Goal: Task Accomplishment & Management: Use online tool/utility

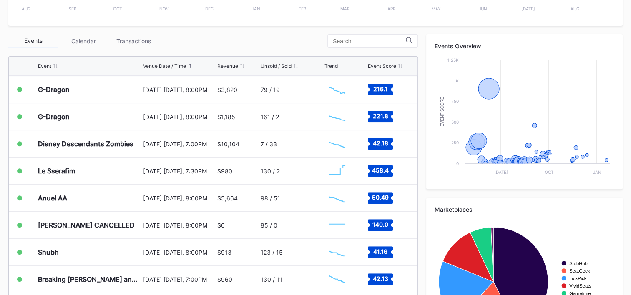
scroll to position [292, 0]
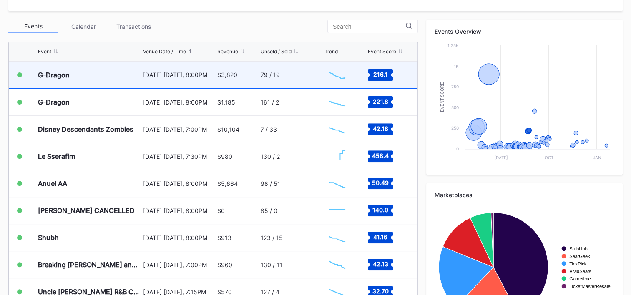
click at [280, 79] on div "79 / 19" at bounding box center [292, 75] width 62 height 26
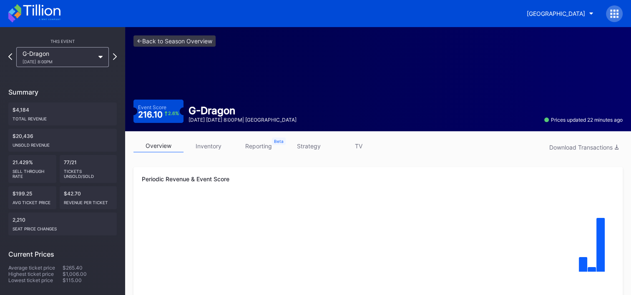
click at [316, 145] on link "strategy" at bounding box center [309, 146] width 50 height 13
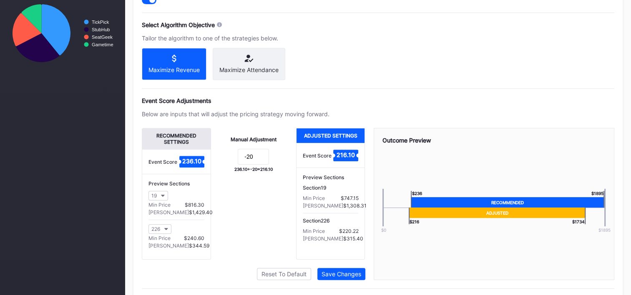
scroll to position [375, 0]
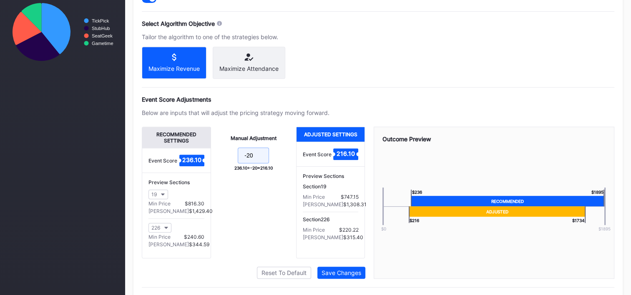
click at [263, 159] on input "-20" at bounding box center [253, 156] width 31 height 16
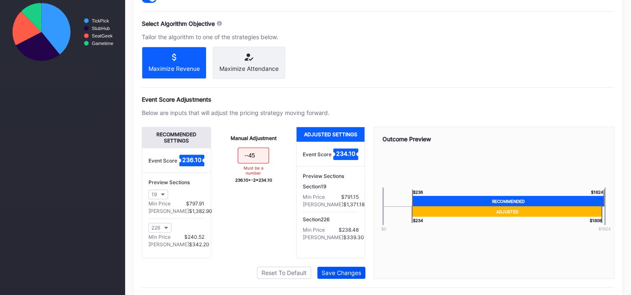
click at [338, 276] on div "Save Changes" at bounding box center [341, 272] width 40 height 7
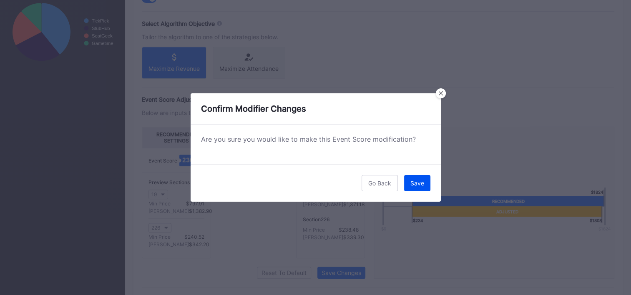
click at [420, 186] on div "Save" at bounding box center [417, 183] width 14 height 7
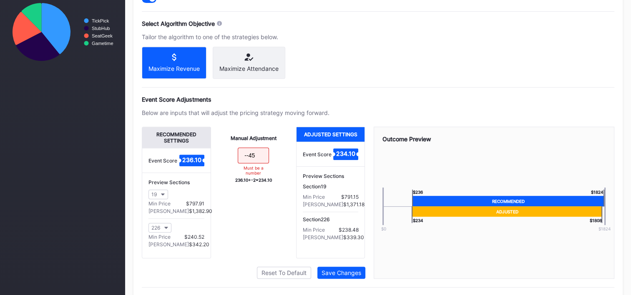
click at [247, 160] on input "--45" at bounding box center [253, 156] width 31 height 16
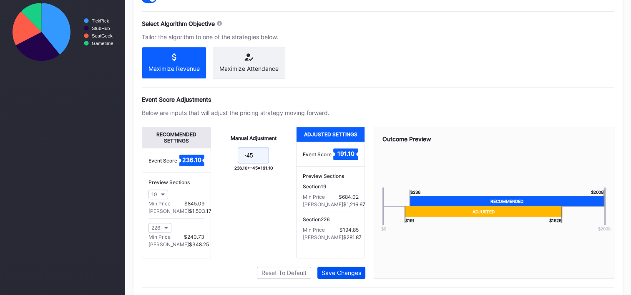
type input "-45"
click at [341, 274] on button "Save Changes" at bounding box center [341, 273] width 48 height 12
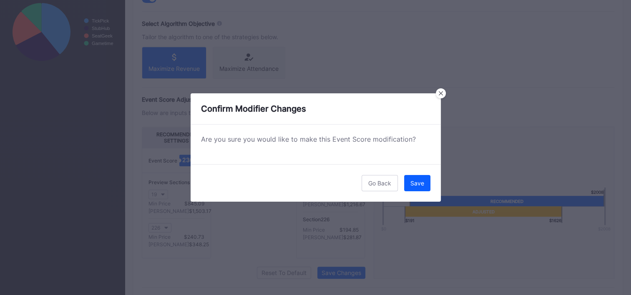
drag, startPoint x: 411, startPoint y: 190, endPoint x: 415, endPoint y: 184, distance: 7.3
click at [411, 190] on button "Save" at bounding box center [417, 183] width 26 height 16
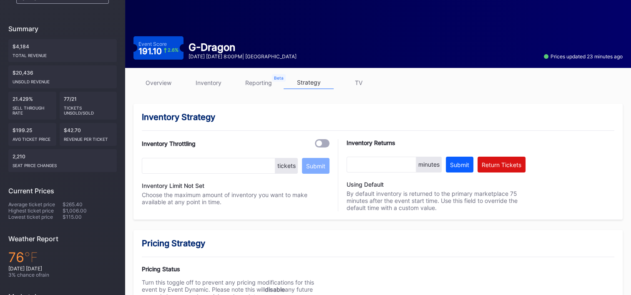
scroll to position [0, 0]
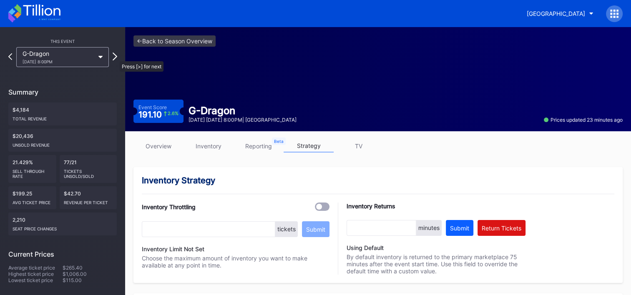
click at [115, 57] on icon at bounding box center [115, 57] width 5 height 8
click at [158, 140] on link "overview" at bounding box center [158, 146] width 50 height 13
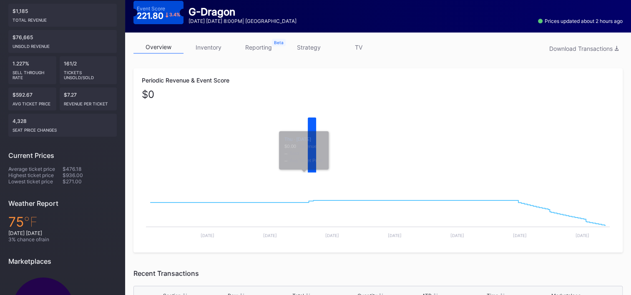
scroll to position [40, 0]
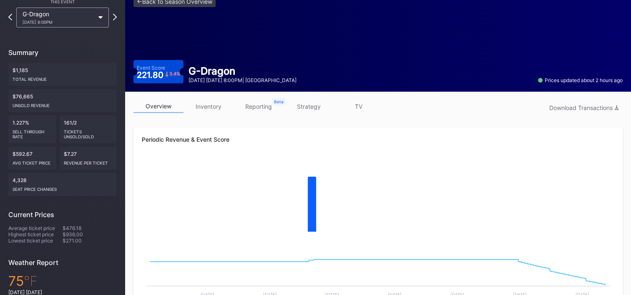
click at [309, 103] on link "strategy" at bounding box center [309, 106] width 50 height 13
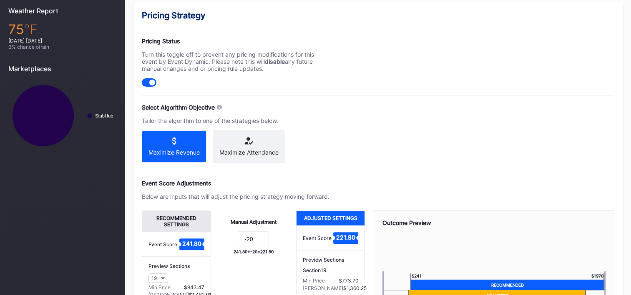
scroll to position [334, 0]
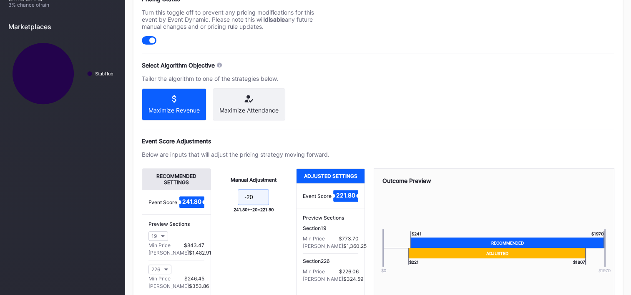
click at [258, 196] on input "-20" at bounding box center [253, 197] width 31 height 16
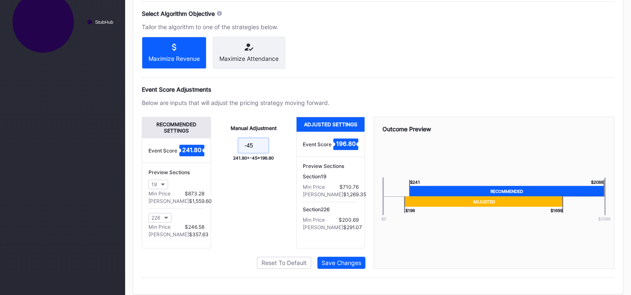
scroll to position [398, 0]
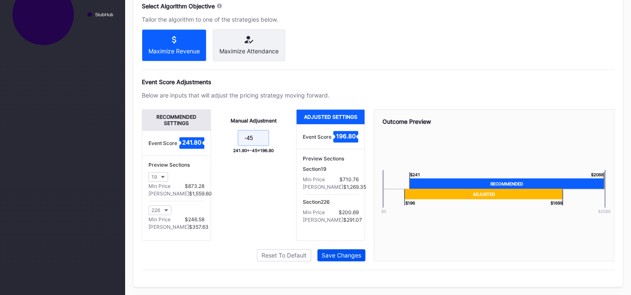
type input "-45"
click at [346, 257] on div "Save Changes" at bounding box center [341, 255] width 40 height 7
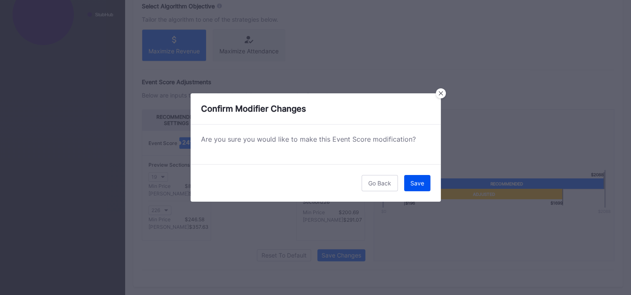
click at [414, 182] on div "Save" at bounding box center [417, 183] width 14 height 7
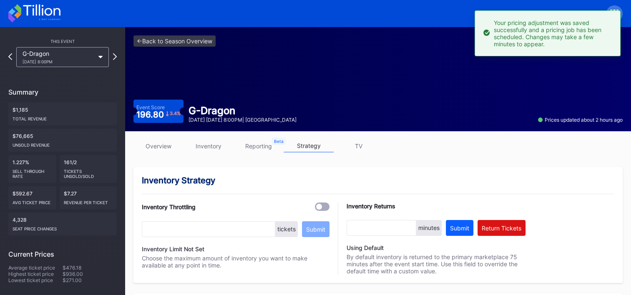
scroll to position [0, 0]
click at [54, 14] on icon at bounding box center [41, 10] width 37 height 11
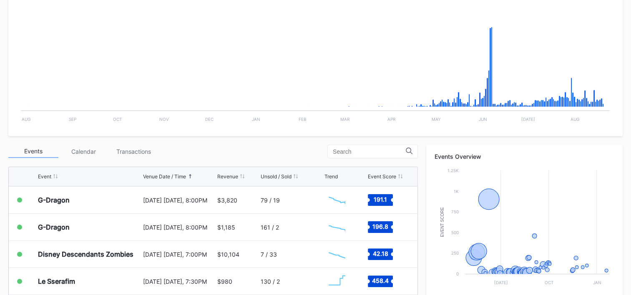
scroll to position [250, 0]
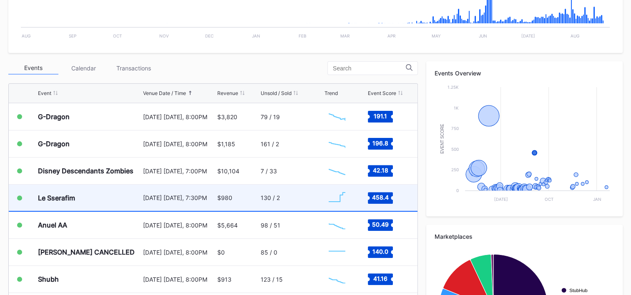
click at [288, 199] on div "130 / 2" at bounding box center [292, 198] width 62 height 26
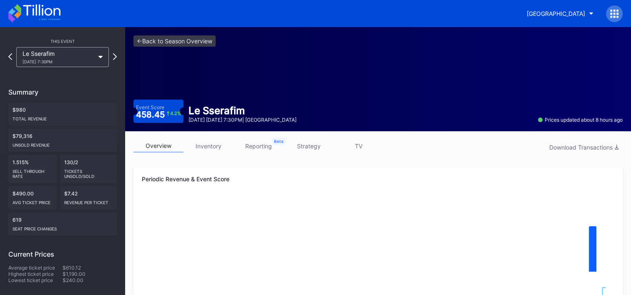
click at [47, 12] on icon at bounding box center [34, 13] width 52 height 18
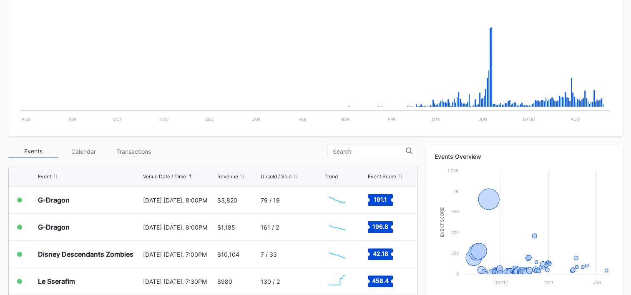
scroll to position [292, 0]
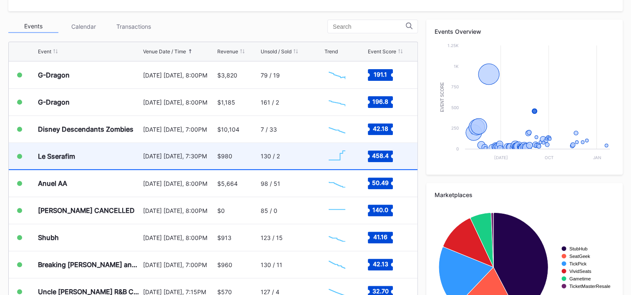
click at [232, 155] on div "$980" at bounding box center [237, 156] width 41 height 26
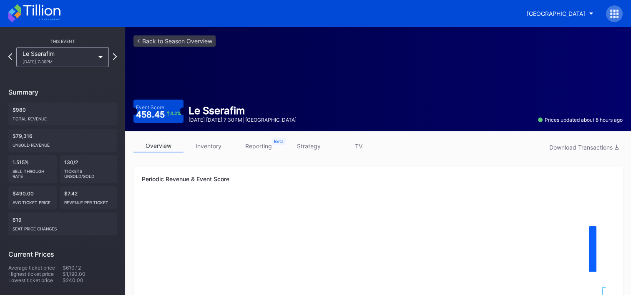
click at [308, 143] on link "strategy" at bounding box center [309, 146] width 50 height 13
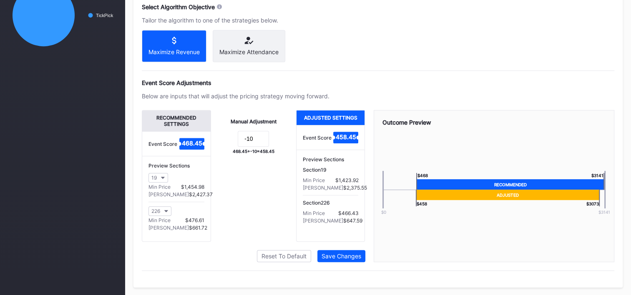
scroll to position [398, 0]
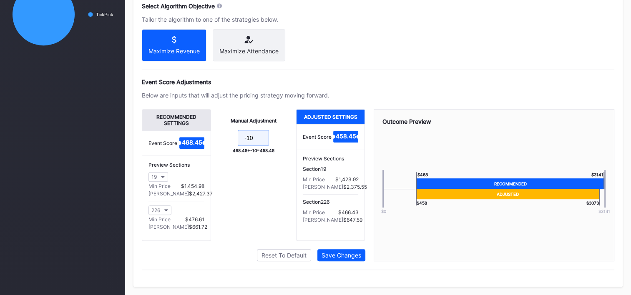
click at [254, 137] on input "-10" at bounding box center [253, 138] width 31 height 16
type input "-30"
click at [344, 252] on div "Save Changes" at bounding box center [341, 255] width 40 height 7
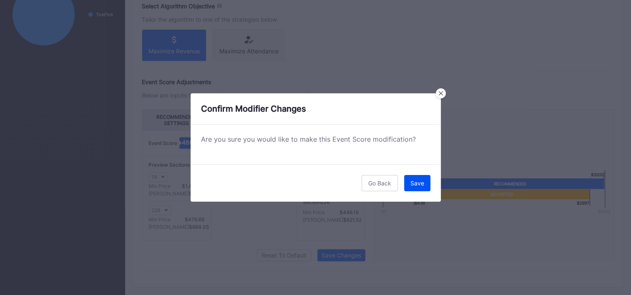
click at [411, 178] on button "Save" at bounding box center [417, 183] width 26 height 16
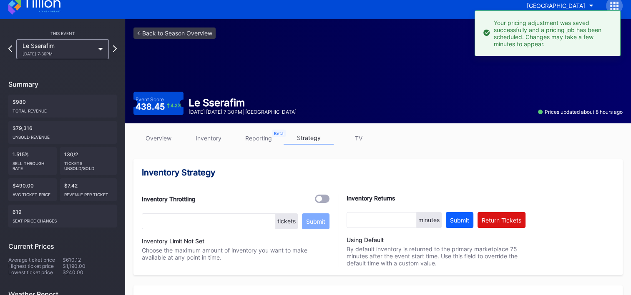
scroll to position [0, 0]
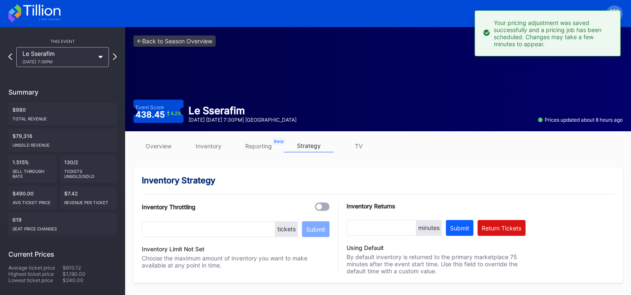
click at [45, 15] on icon at bounding box center [34, 13] width 52 height 18
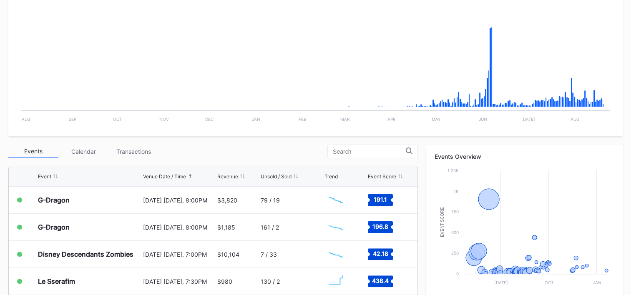
scroll to position [292, 0]
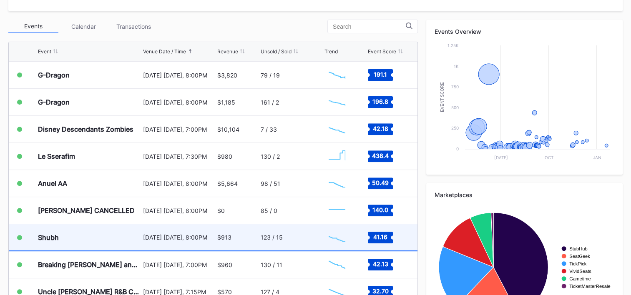
click at [103, 232] on div "Shubh" at bounding box center [89, 237] width 103 height 26
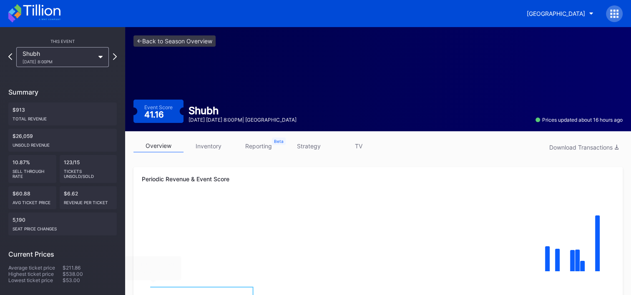
click at [37, 14] on icon at bounding box center [34, 13] width 52 height 18
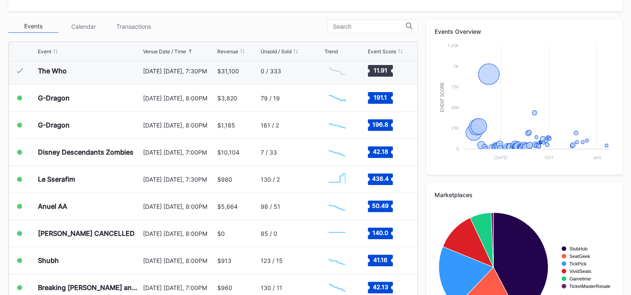
scroll to position [849, 0]
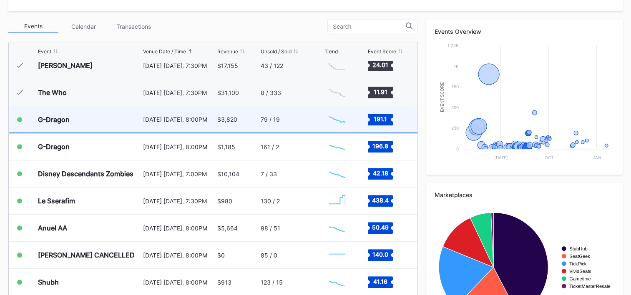
click at [70, 115] on div "G-Dragon" at bounding box center [54, 119] width 32 height 8
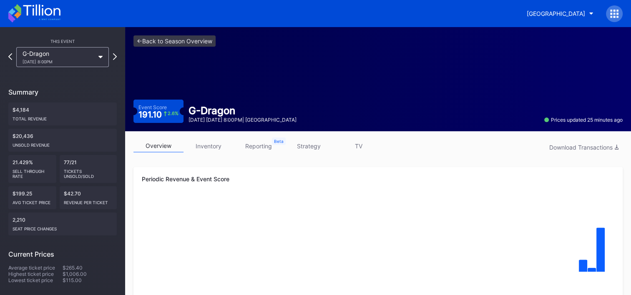
click at [216, 147] on link "inventory" at bounding box center [208, 146] width 50 height 13
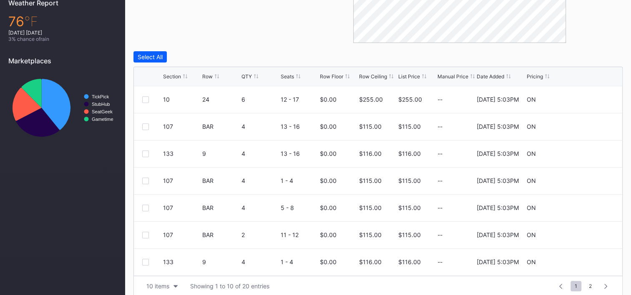
scroll to position [309, 0]
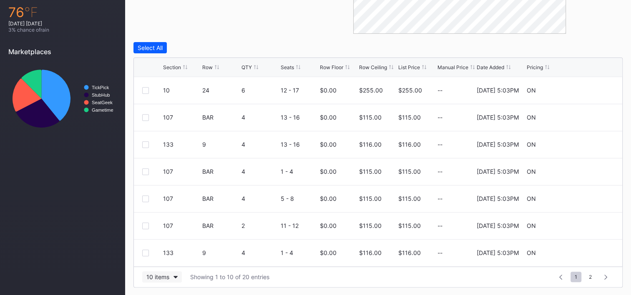
click at [167, 279] on div "10 items" at bounding box center [157, 277] width 23 height 7
click at [173, 259] on div "200 items" at bounding box center [162, 255] width 40 height 15
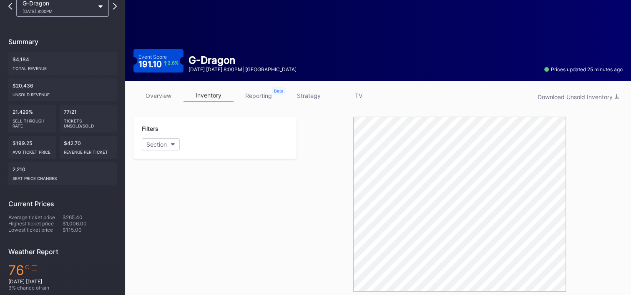
scroll to position [0, 0]
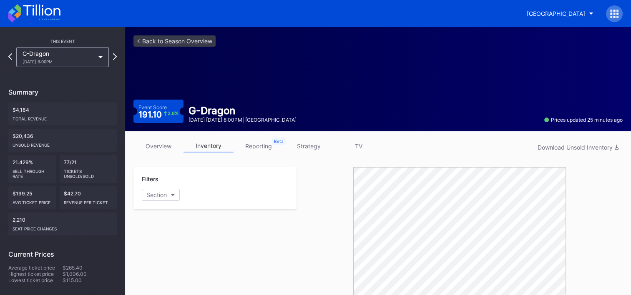
click at [30, 15] on icon at bounding box center [34, 13] width 52 height 18
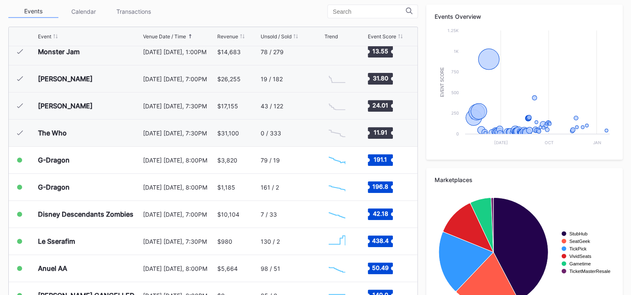
scroll to position [309, 0]
